Goal: Task Accomplishment & Management: Use online tool/utility

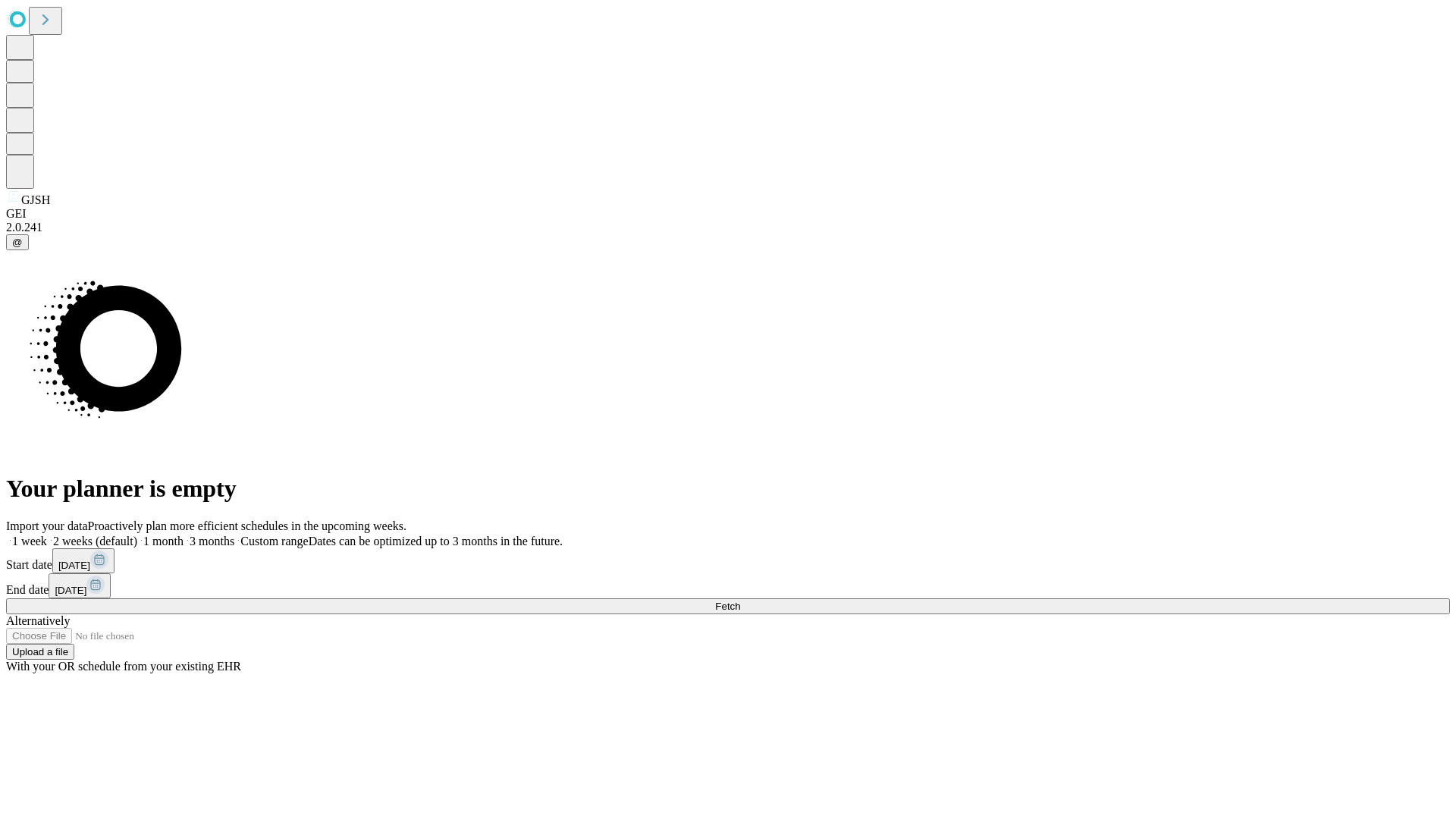
click at [740, 600] on span "Fetch" at bounding box center [727, 606] width 25 height 11
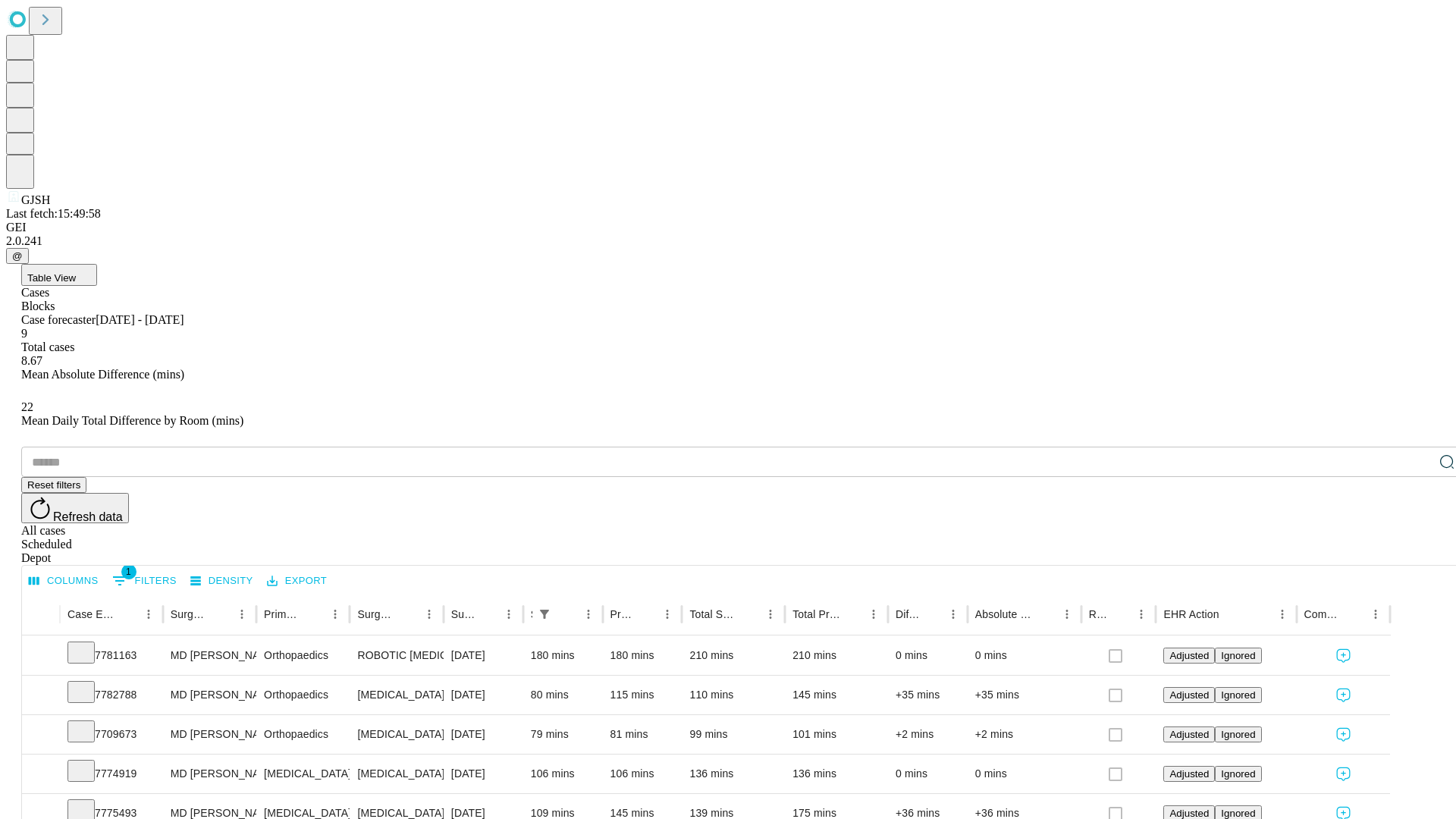
click at [1417, 552] on div "Depot" at bounding box center [743, 559] width 1444 height 14
